Goal: Book appointment/travel/reservation

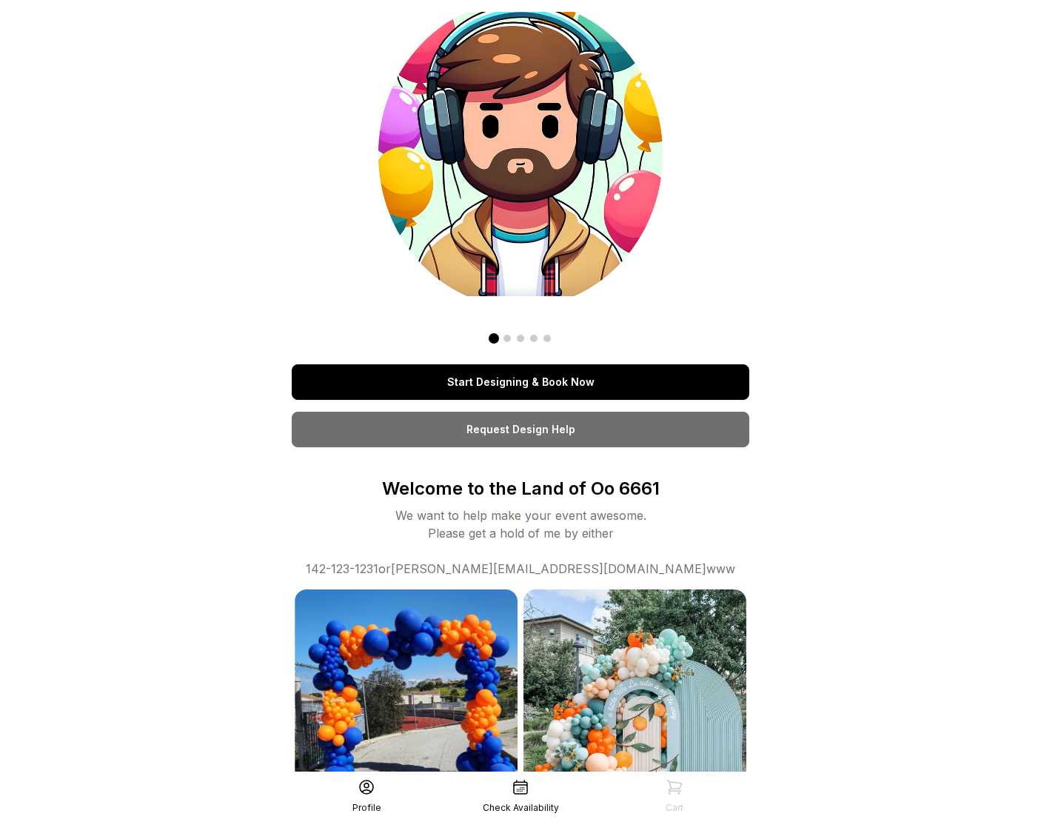
click at [470, 364] on div "Start Designing & Book Now" at bounding box center [521, 382] width 458 height 36
click at [474, 370] on link "Start Designing & Book Now" at bounding box center [521, 382] width 458 height 36
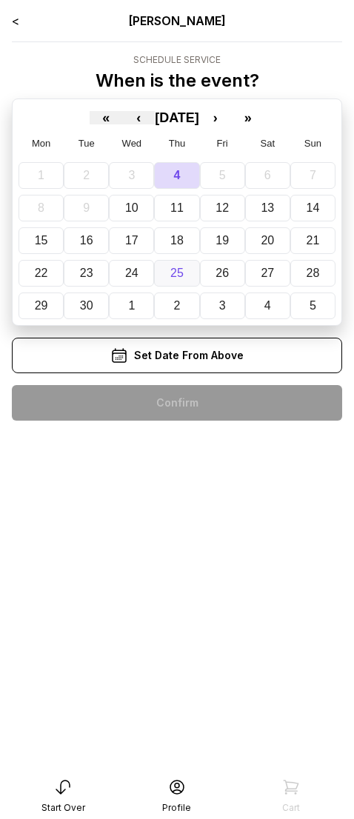
click at [154, 278] on button "25" at bounding box center [176, 273] width 45 height 27
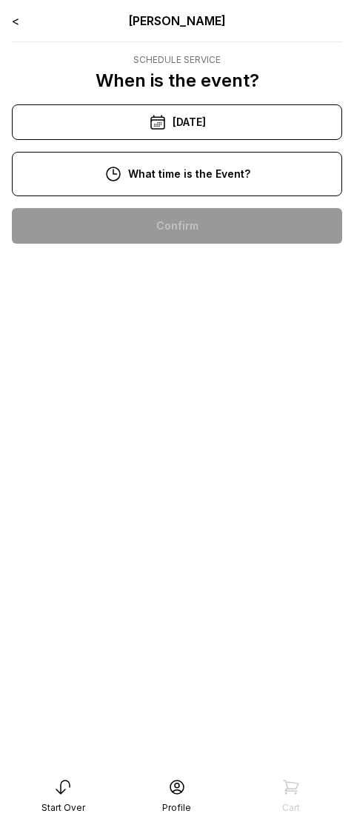
click at [184, 230] on div "10:00 am" at bounding box center [177, 226] width 307 height 36
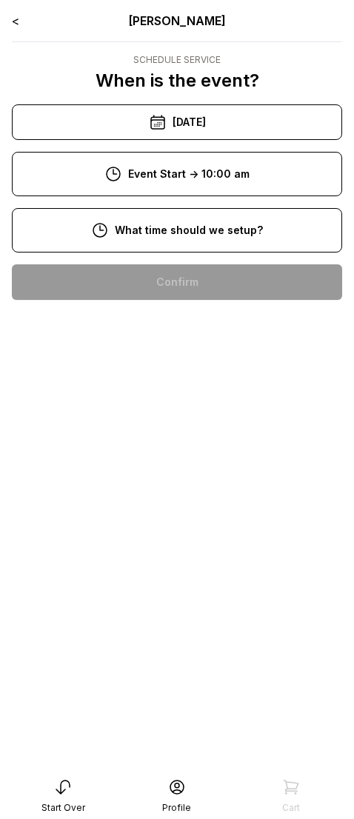
click at [176, 277] on div "8:00 am" at bounding box center [177, 282] width 307 height 36
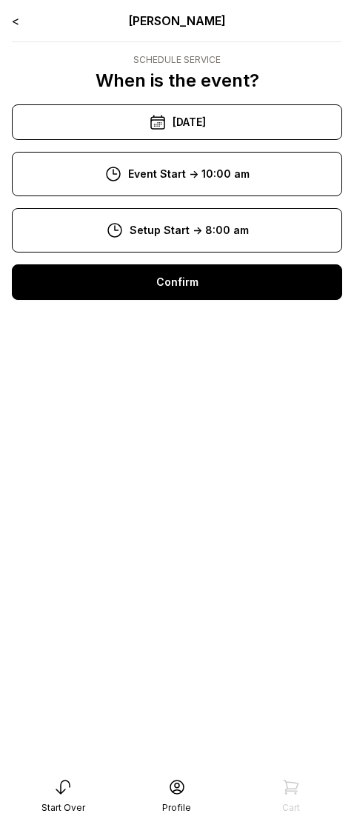
click at [174, 292] on div "Confirm" at bounding box center [177, 282] width 330 height 36
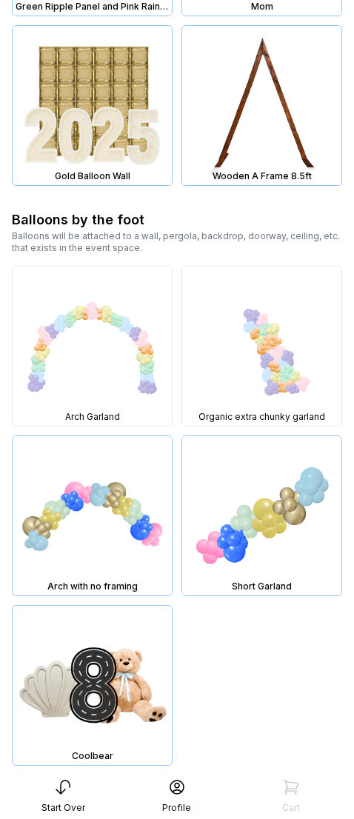
click at [104, 538] on img at bounding box center [92, 515] width 159 height 159
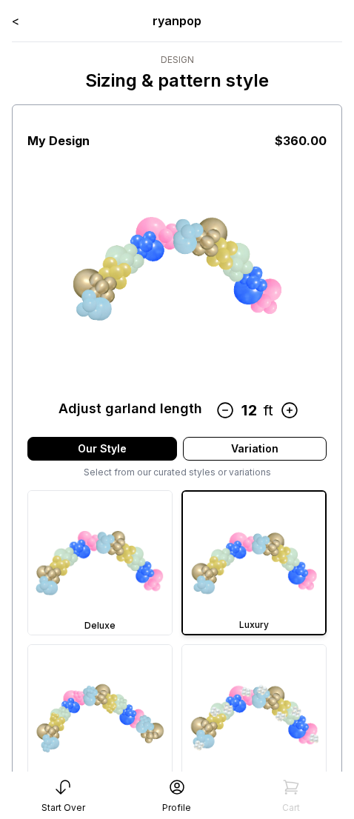
click at [288, 410] on icon at bounding box center [289, 410] width 19 height 19
click at [290, 409] on icon at bounding box center [289, 410] width 15 height 15
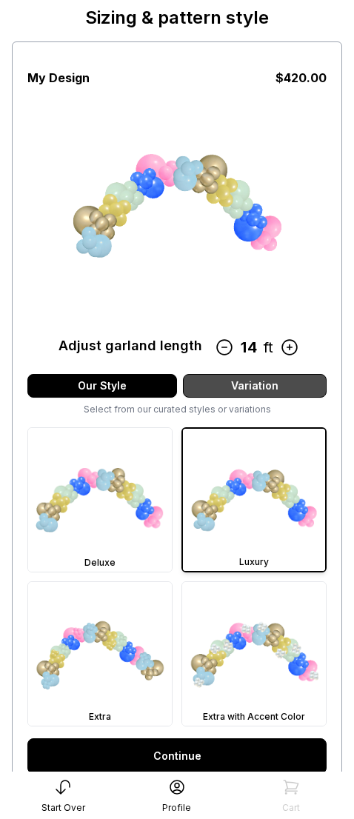
scroll to position [202, 0]
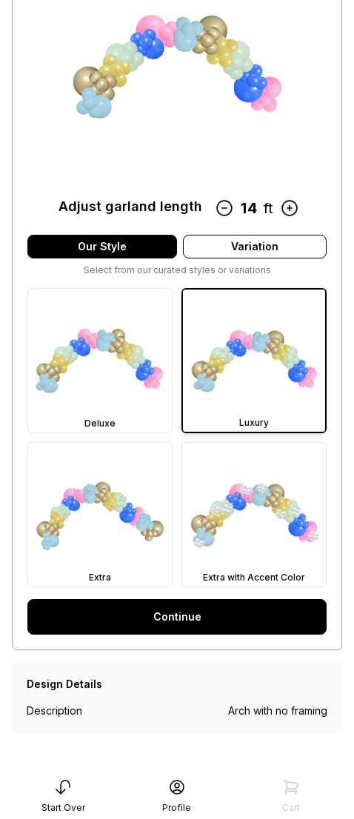
click at [213, 613] on link "Continue" at bounding box center [176, 617] width 299 height 36
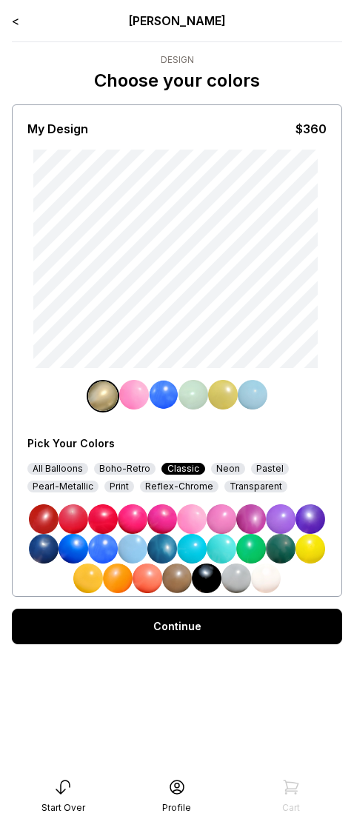
click at [204, 617] on div "Continue" at bounding box center [177, 627] width 330 height 36
